Goal: Find specific page/section: Find specific page/section

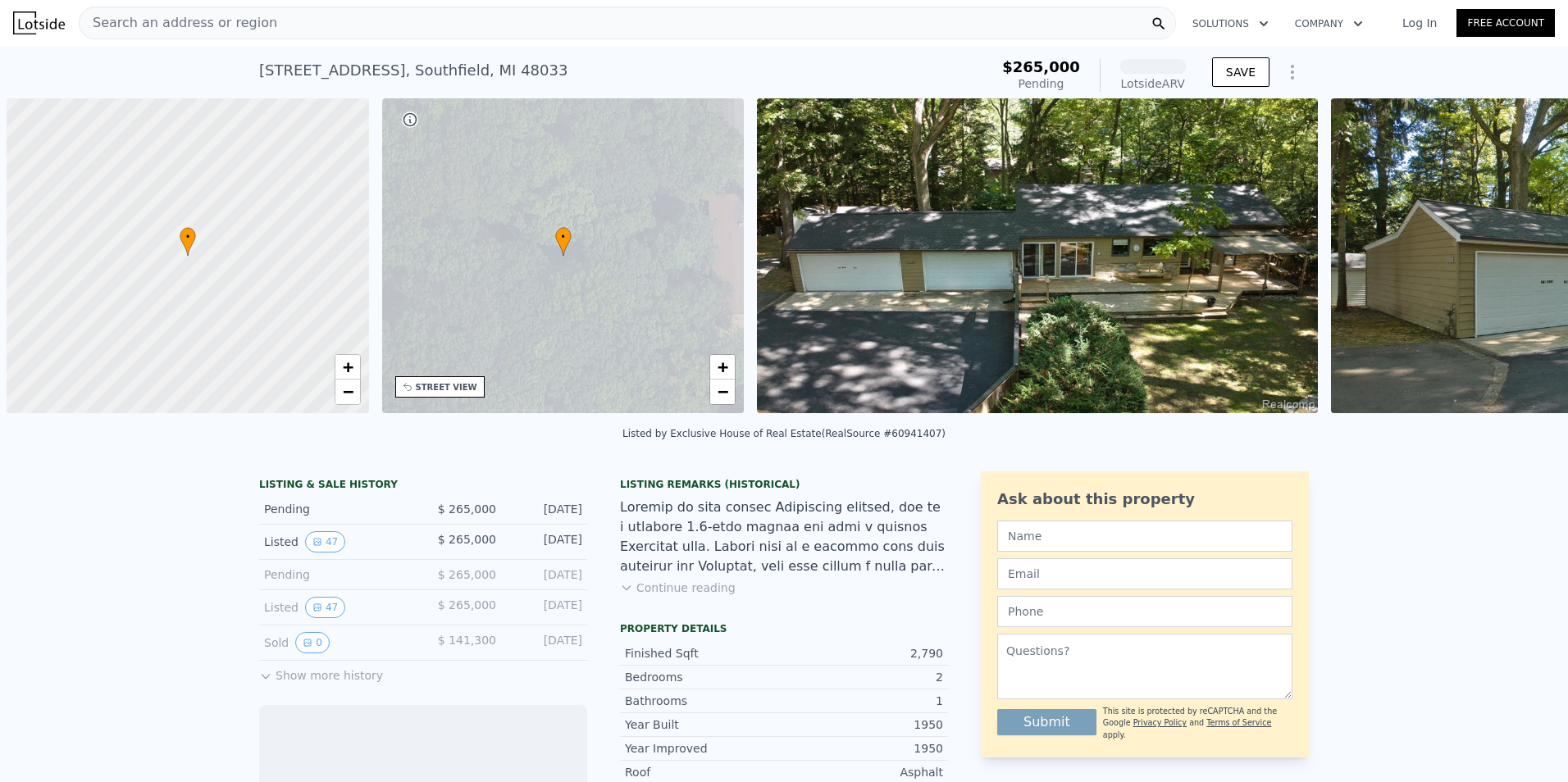
scroll to position [0, 6]
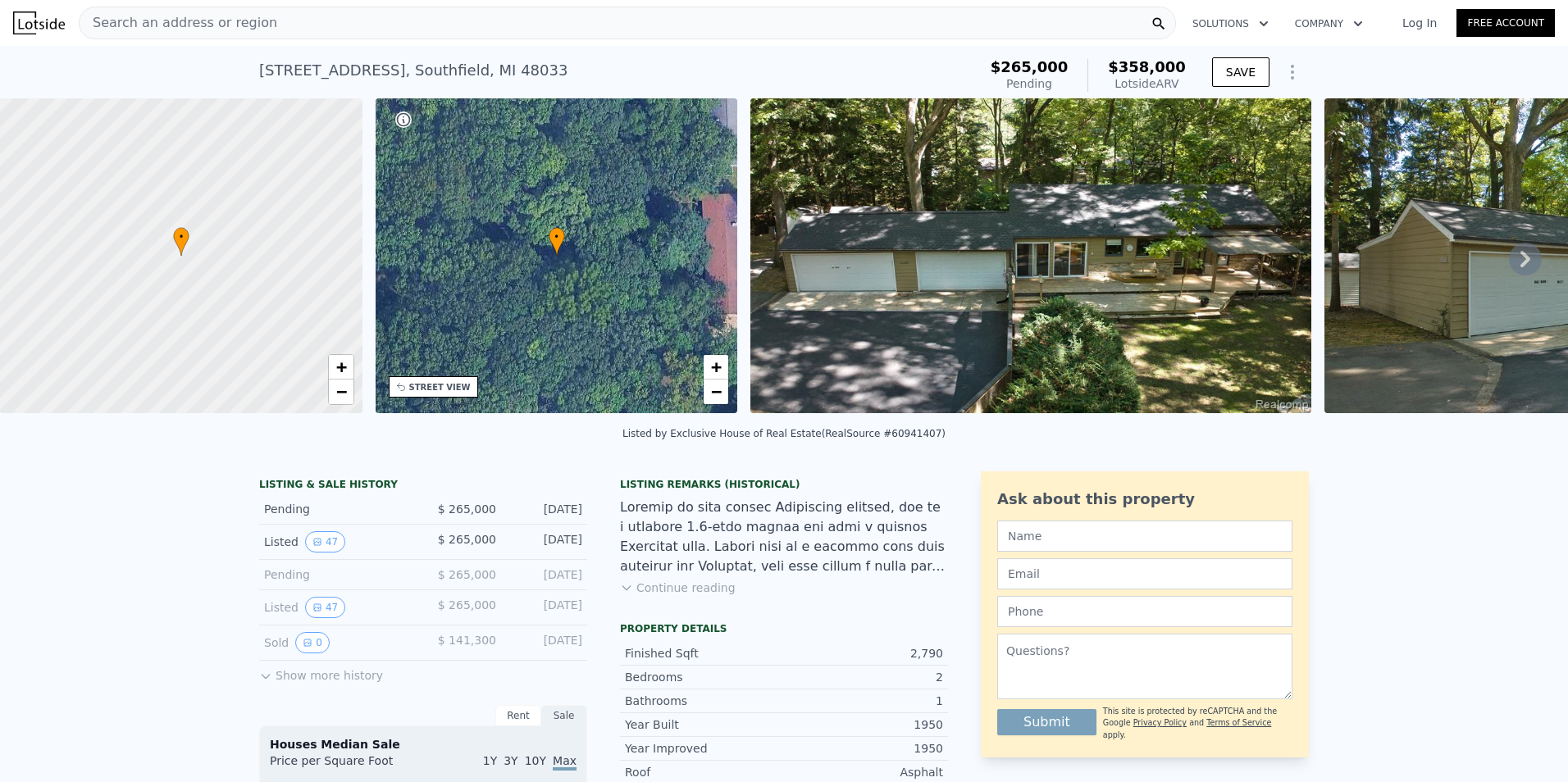
click at [1509, 261] on icon at bounding box center [1525, 259] width 33 height 33
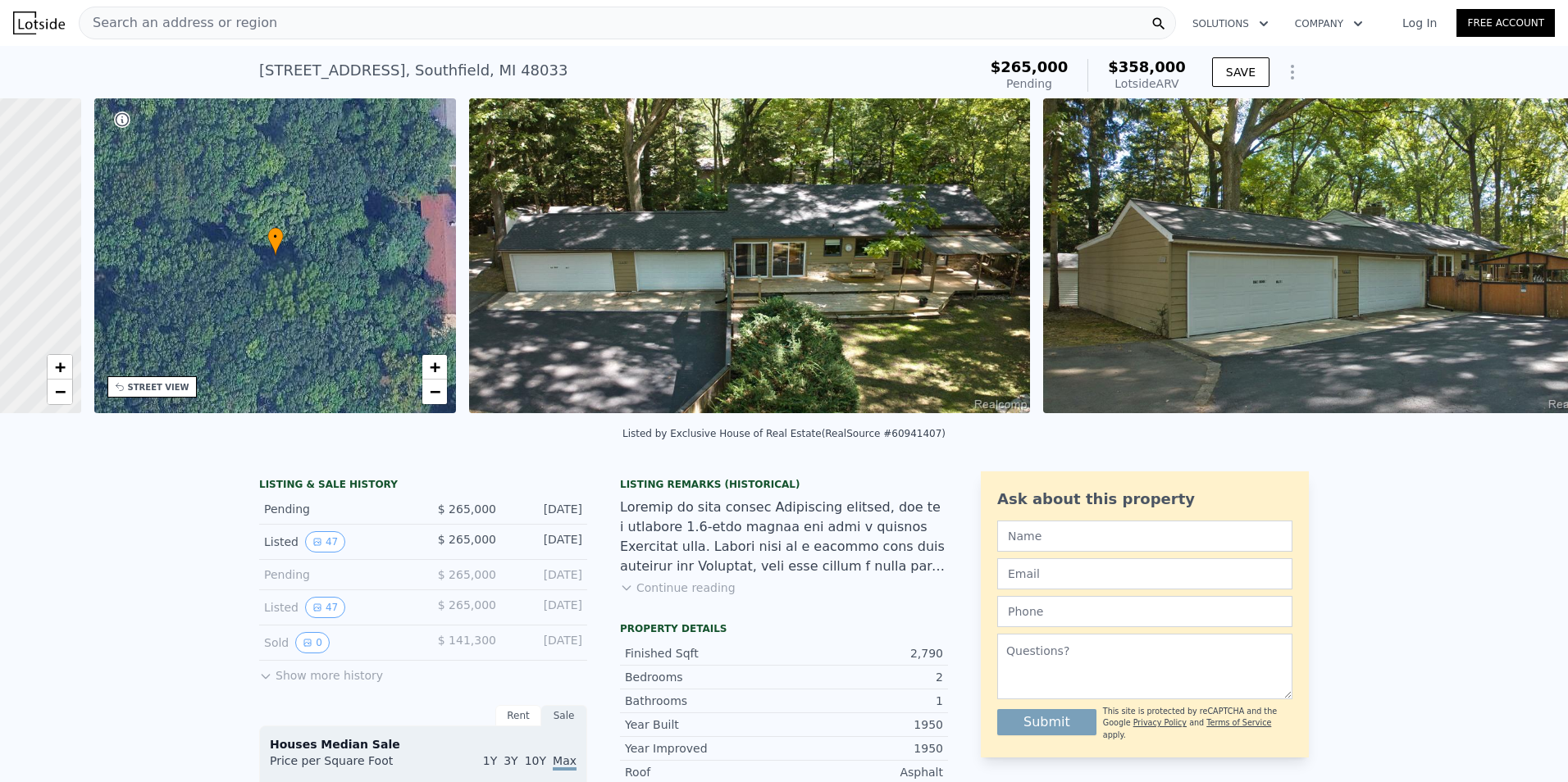
scroll to position [0, 382]
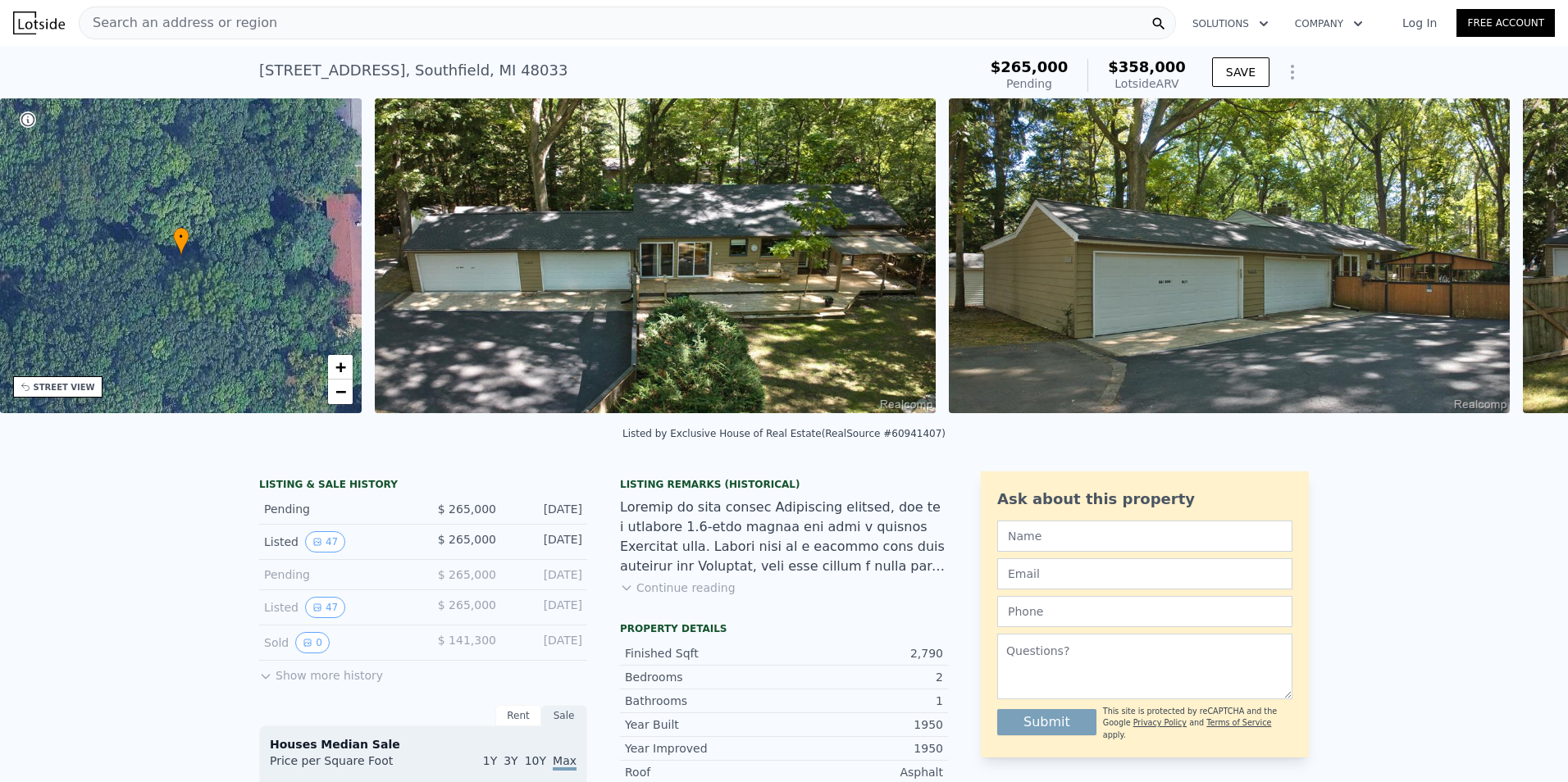
click at [1504, 261] on div "• + − • + − STREET VIEW Loading... SATELLITE VIEW" at bounding box center [784, 259] width 1568 height 321
click at [1509, 261] on icon at bounding box center [1525, 259] width 33 height 33
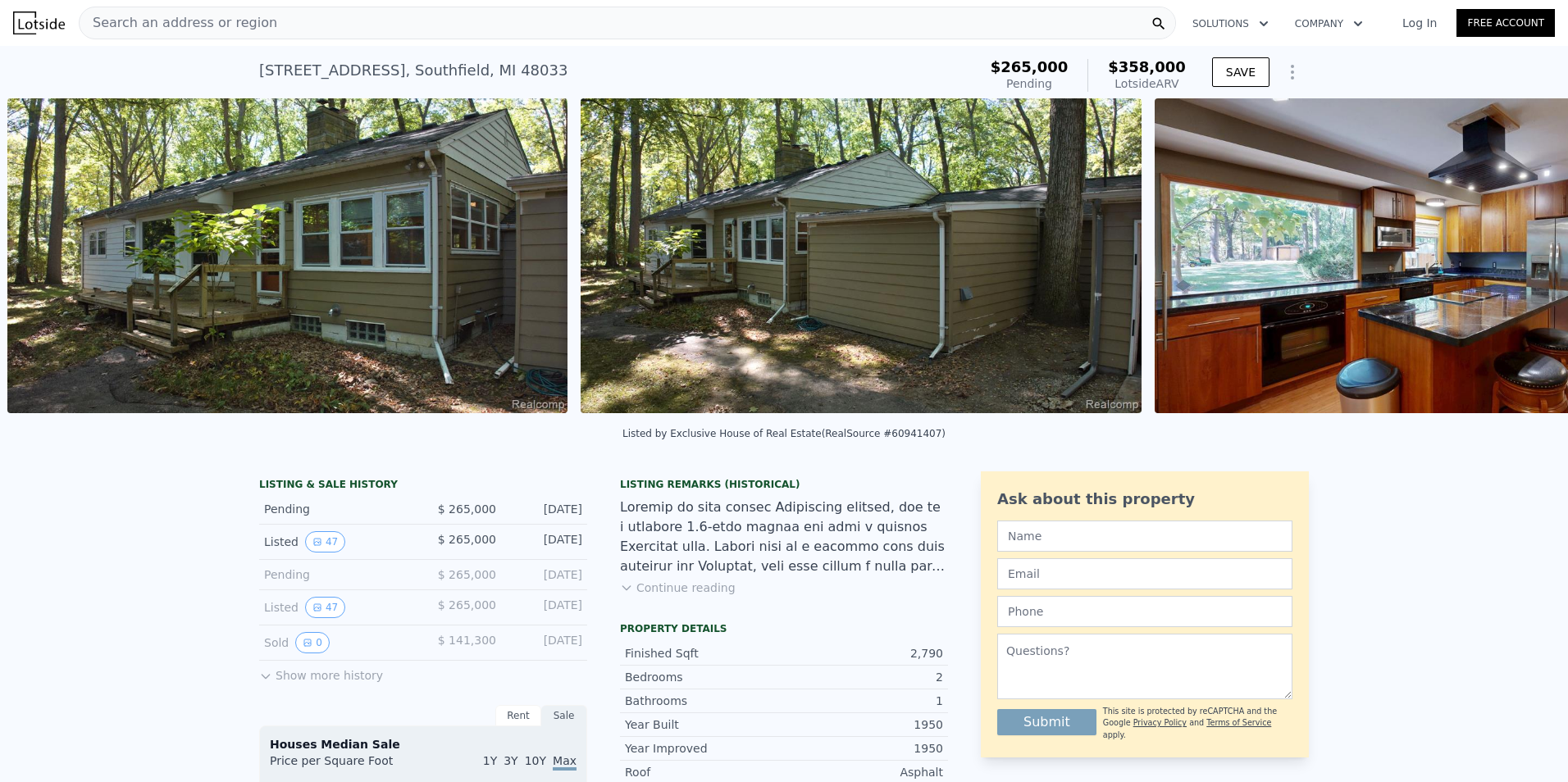
scroll to position [0, 3045]
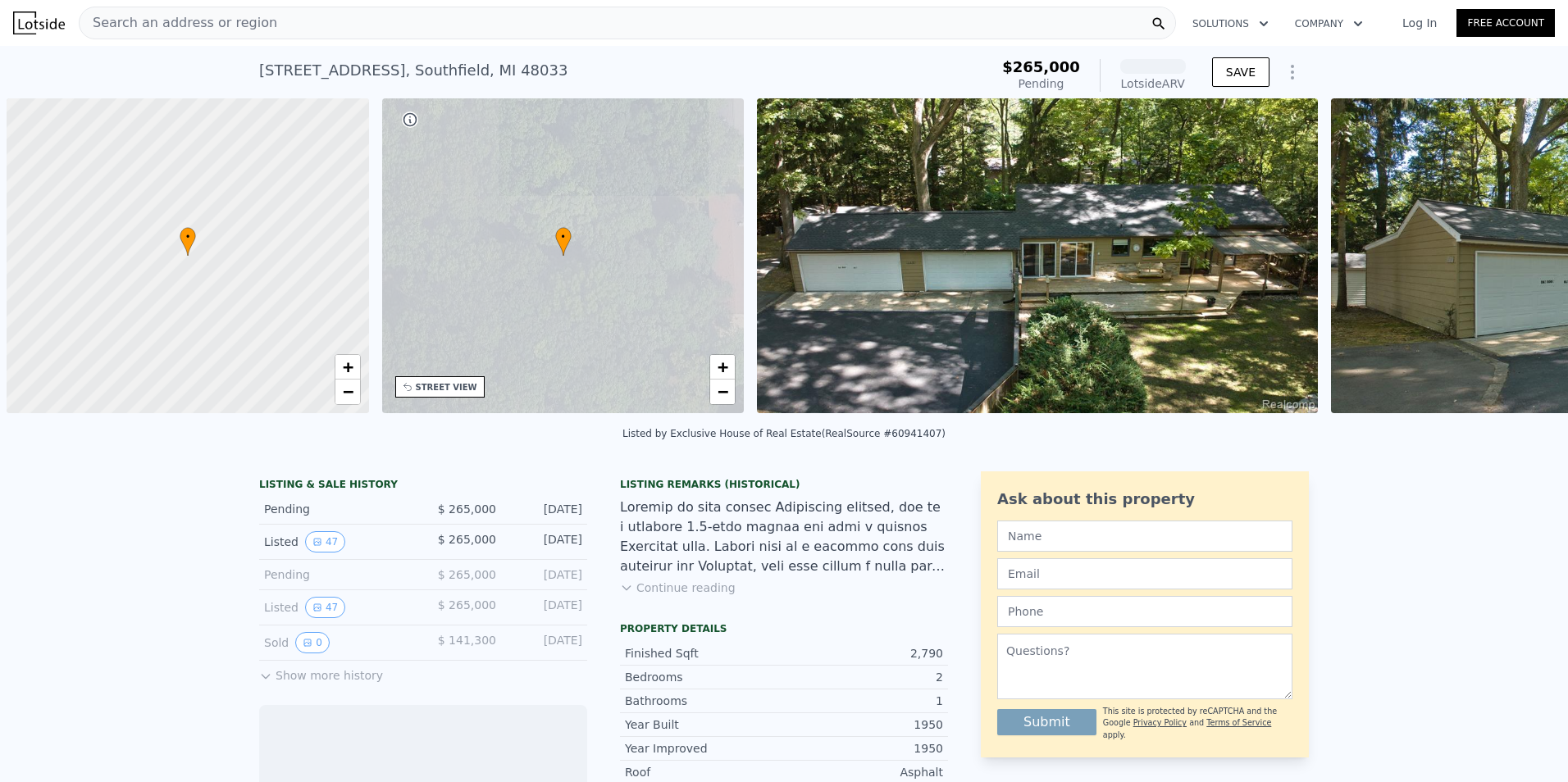
scroll to position [0, 6]
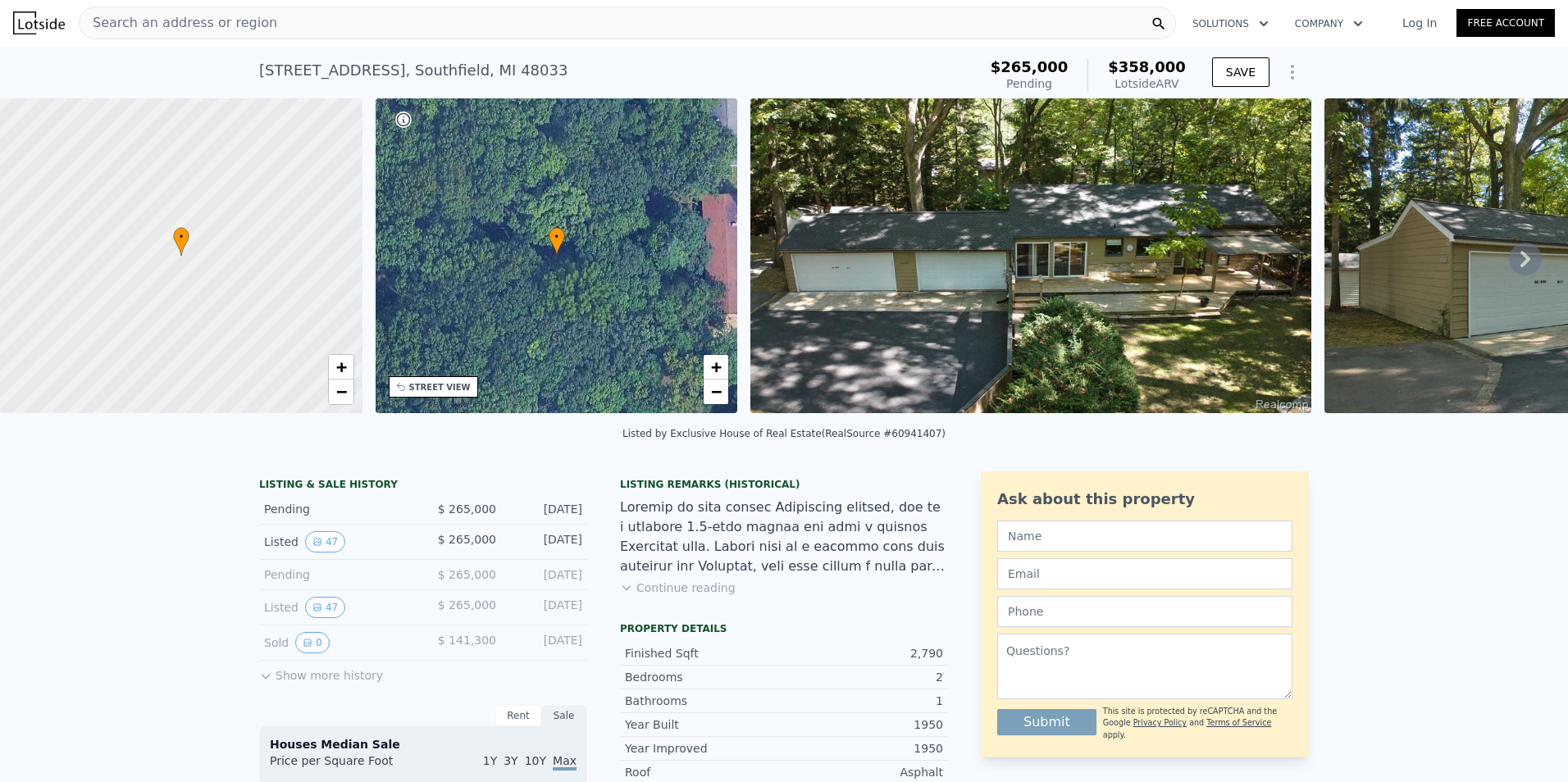
click at [1509, 263] on icon at bounding box center [1525, 259] width 33 height 33
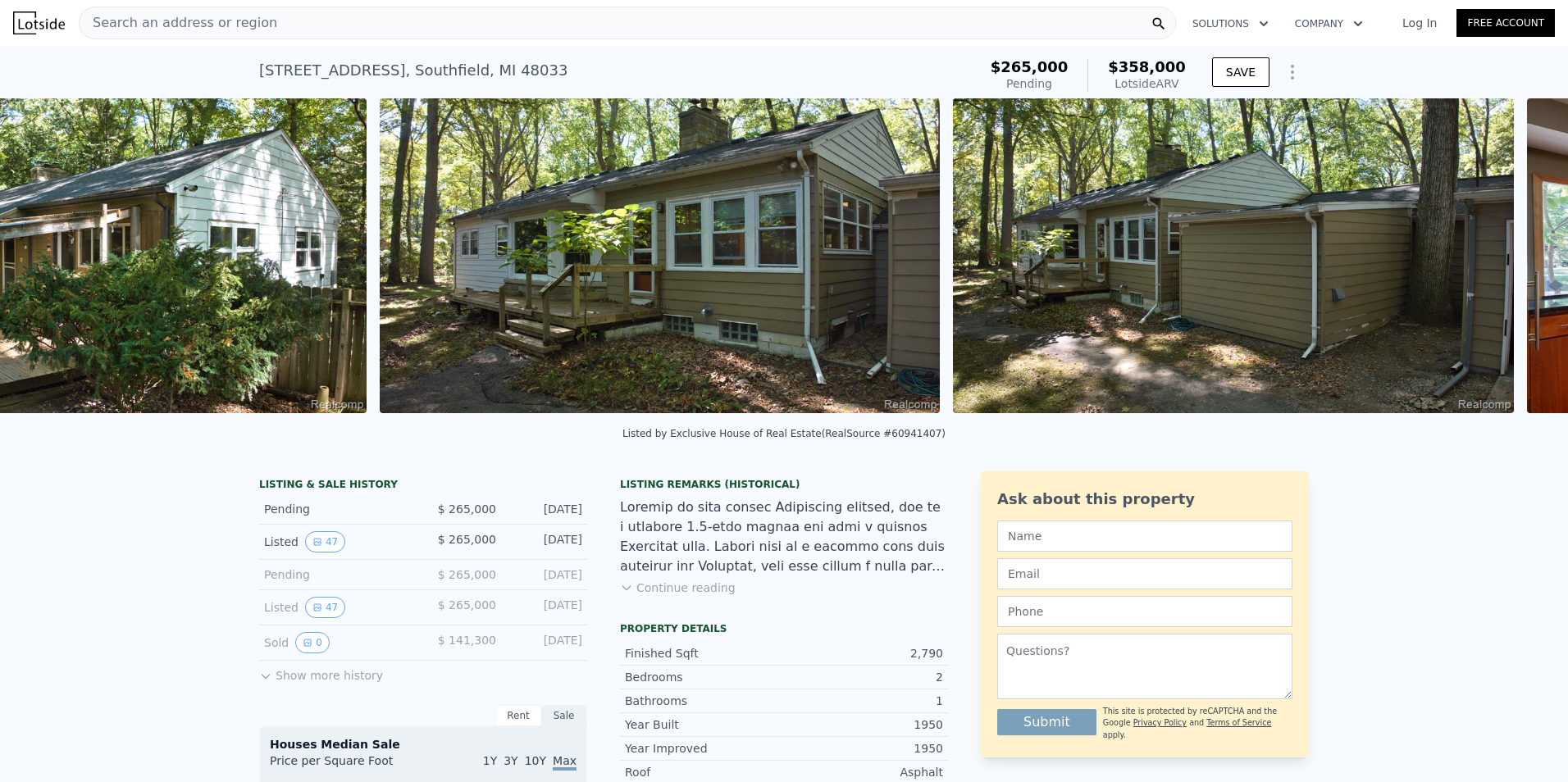
scroll to position [0, 2472]
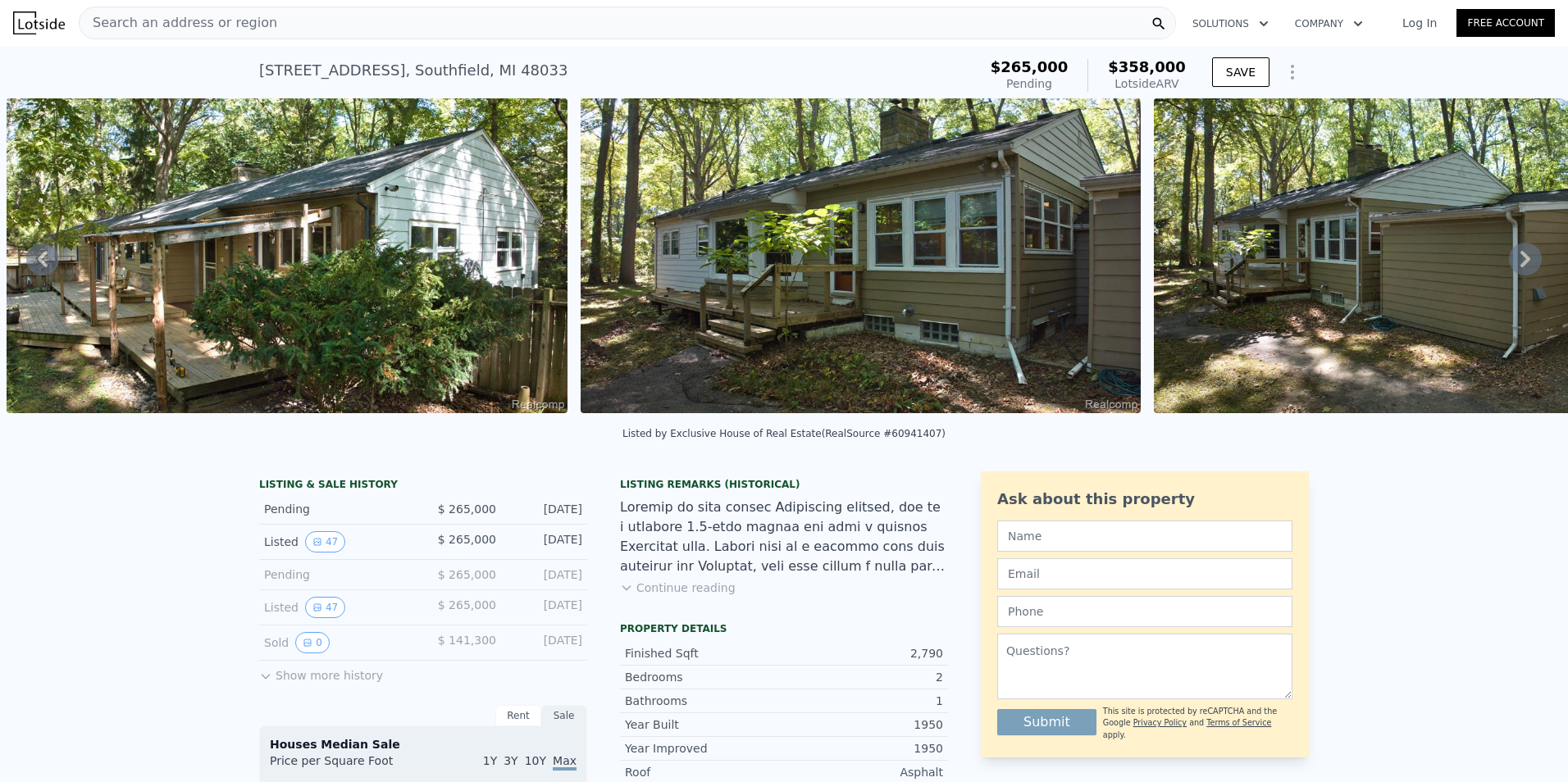
click at [1509, 266] on icon at bounding box center [1525, 259] width 33 height 33
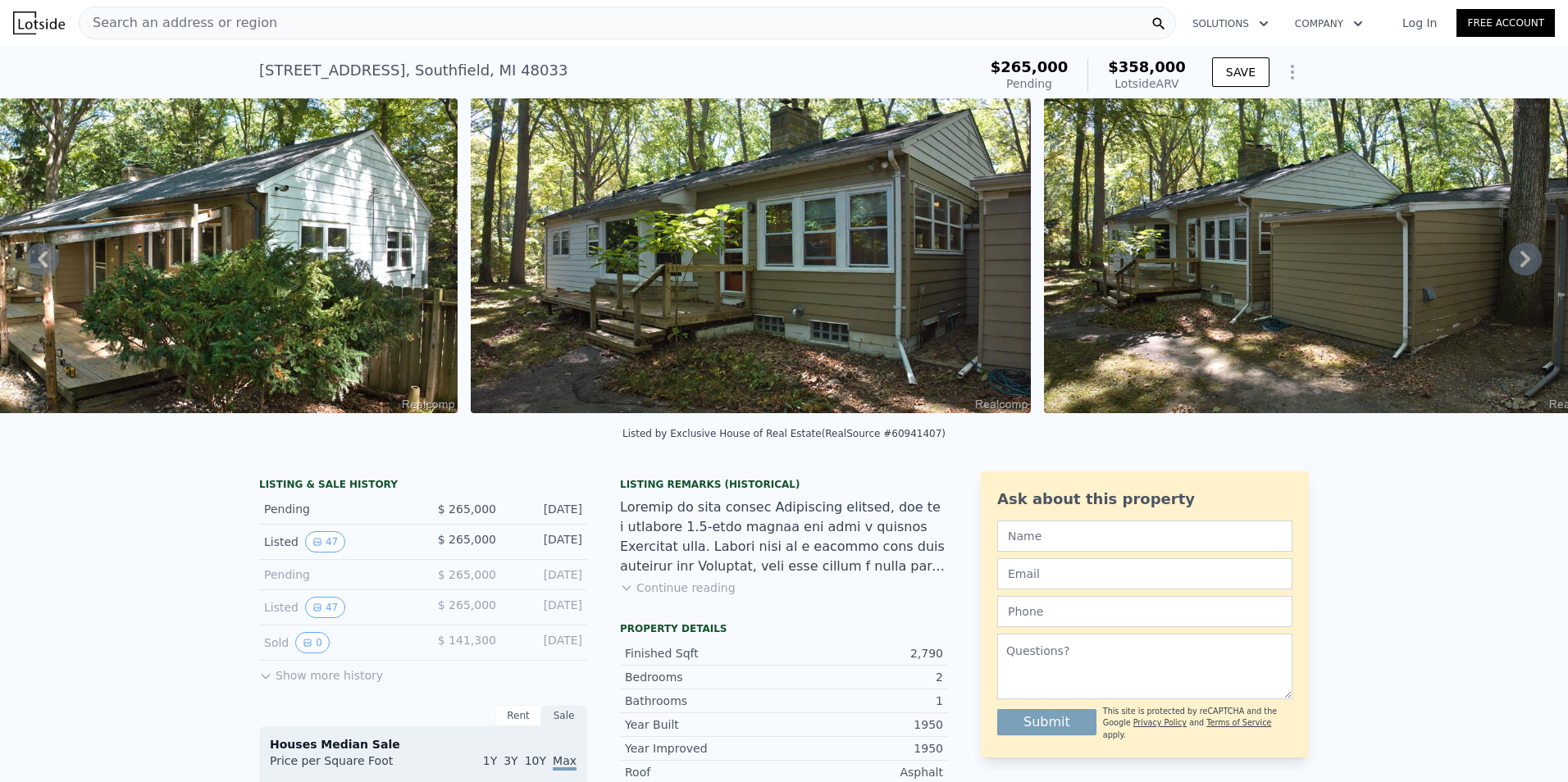
click at [1504, 266] on img at bounding box center [1324, 256] width 561 height 315
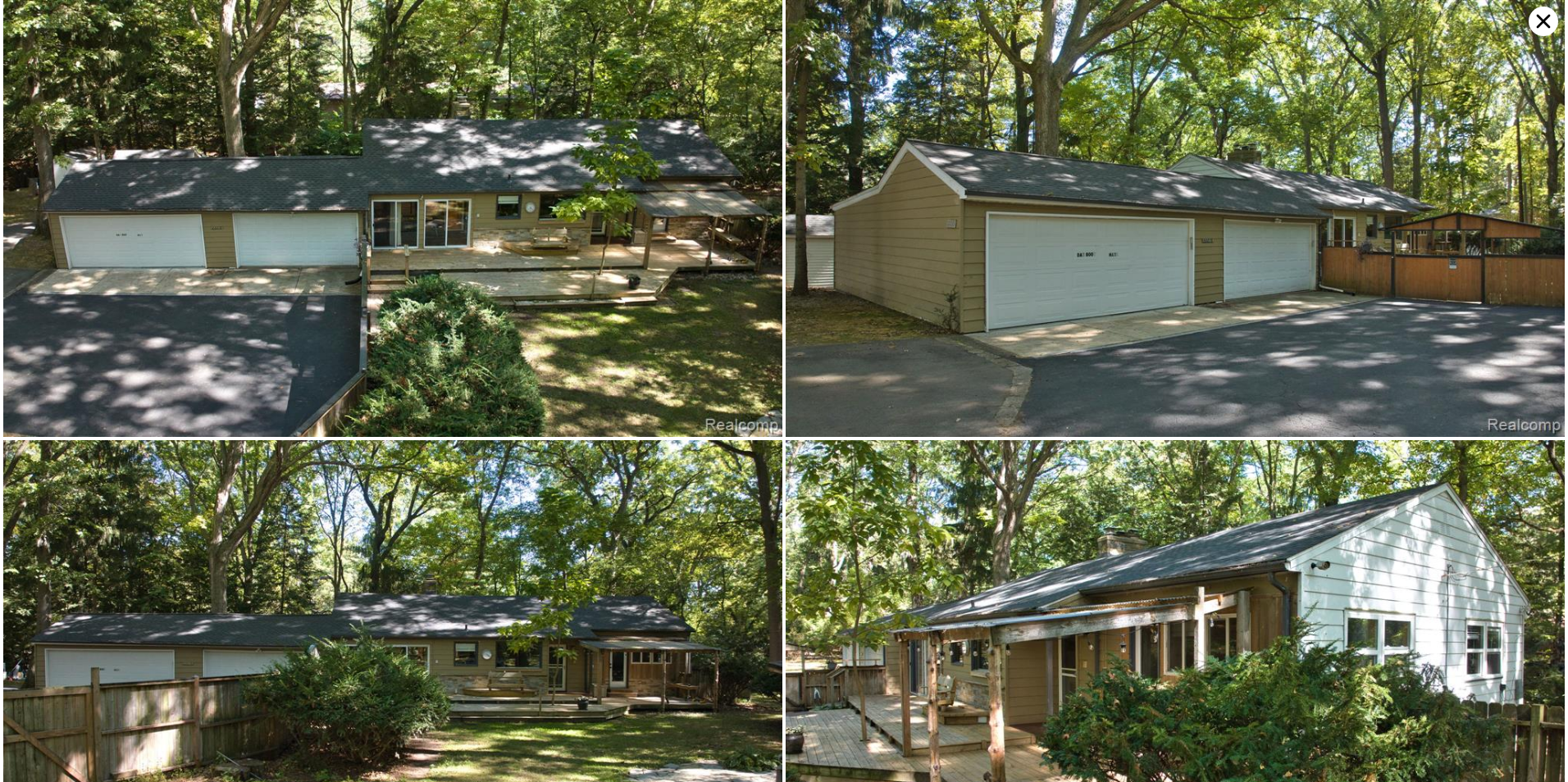
scroll to position [0, 2788]
click at [1504, 266] on img at bounding box center [1175, 218] width 779 height 437
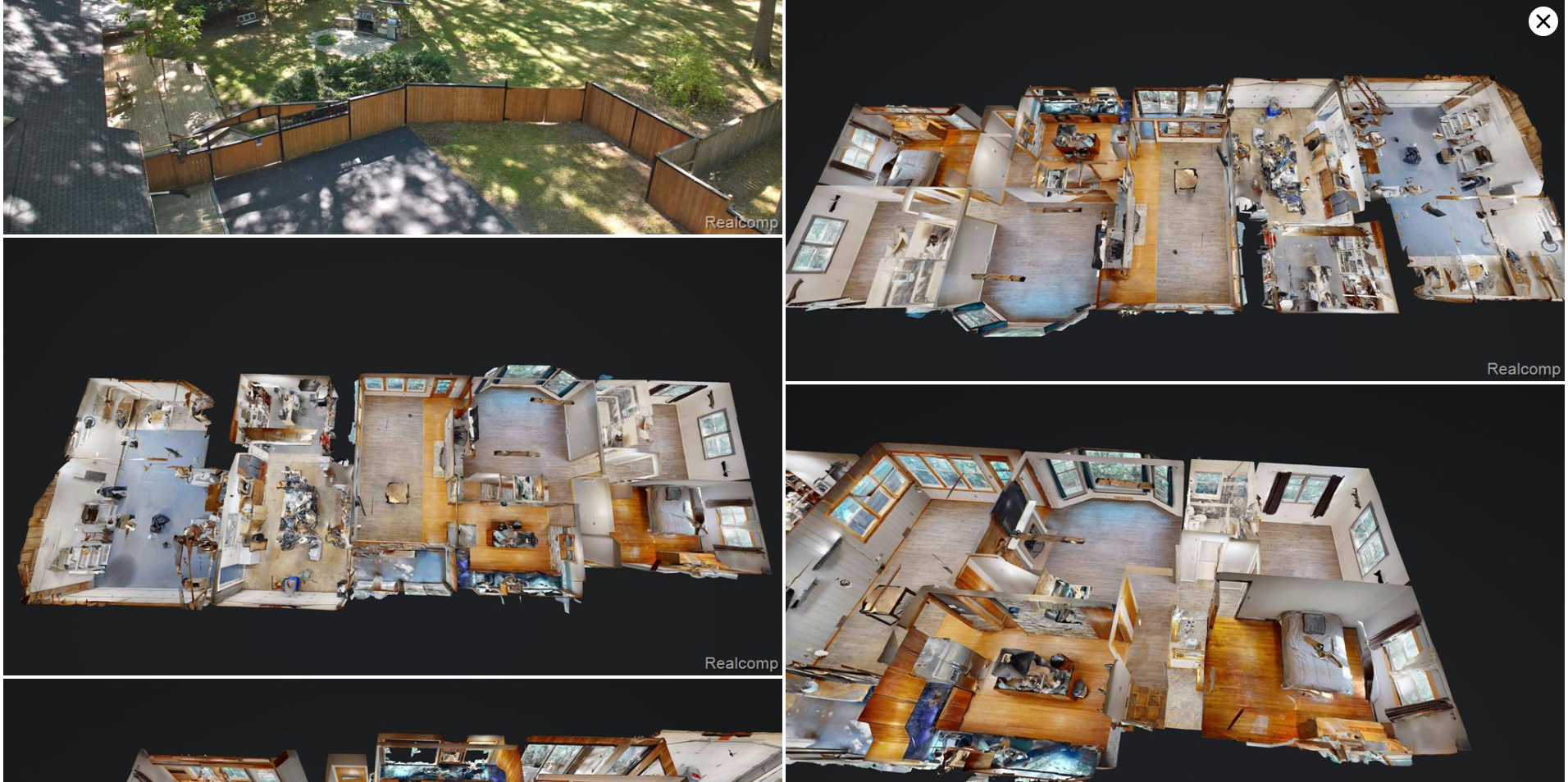
scroll to position [9046, 0]
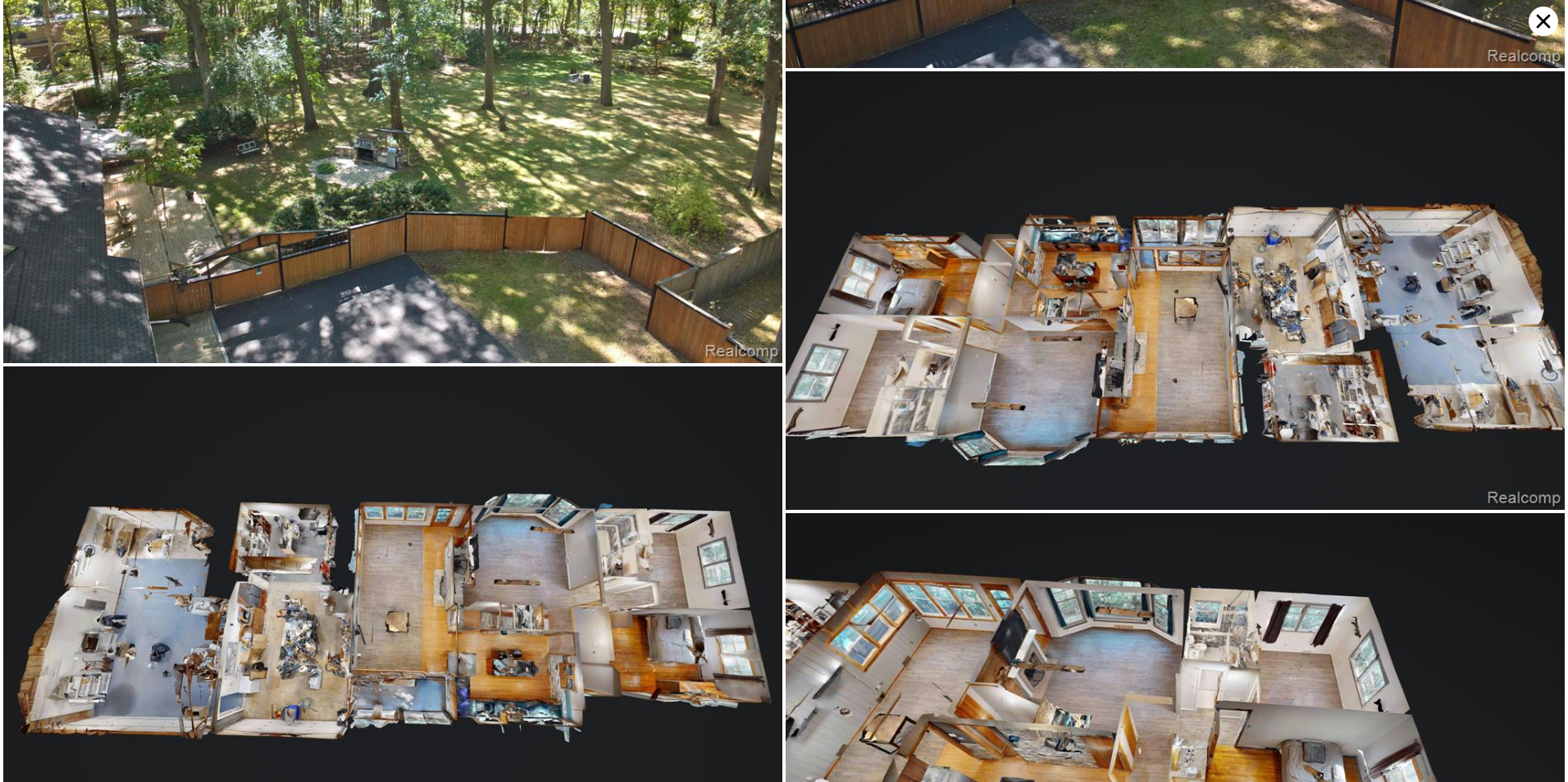
click at [423, 467] on img at bounding box center [393, 585] width 779 height 438
click at [464, 500] on img at bounding box center [393, 585] width 779 height 438
